Goal: Book appointment/travel/reservation

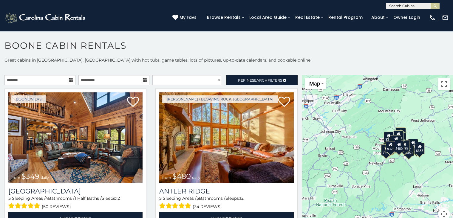
scroll to position [3, 0]
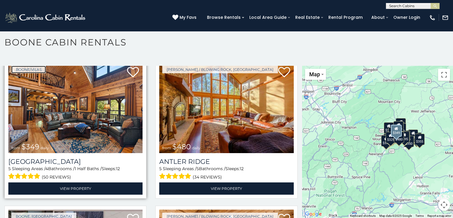
click at [16, 68] on link "Boone/Vilas" at bounding box center [28, 69] width 35 height 7
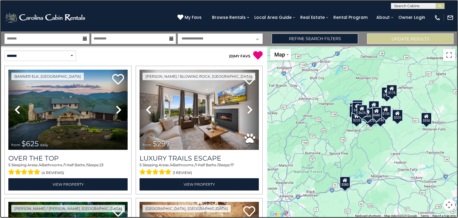
click at [3, 54] on link at bounding box center [229, 109] width 458 height 218
